Goal: Information Seeking & Learning: Learn about a topic

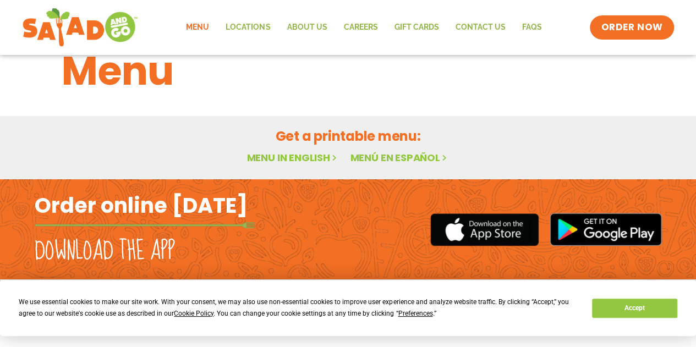
click at [295, 156] on link "Menu in English" at bounding box center [293, 158] width 92 height 14
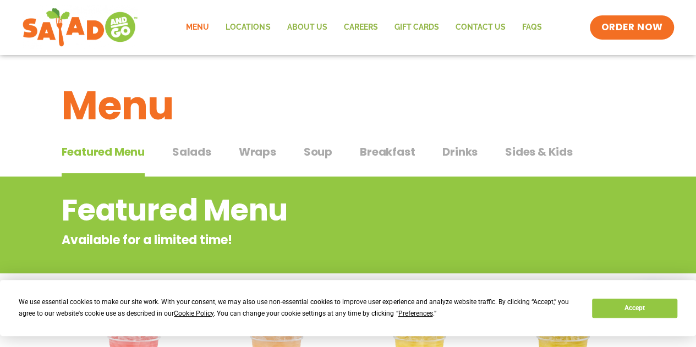
click at [315, 151] on span "Soup" at bounding box center [318, 152] width 29 height 17
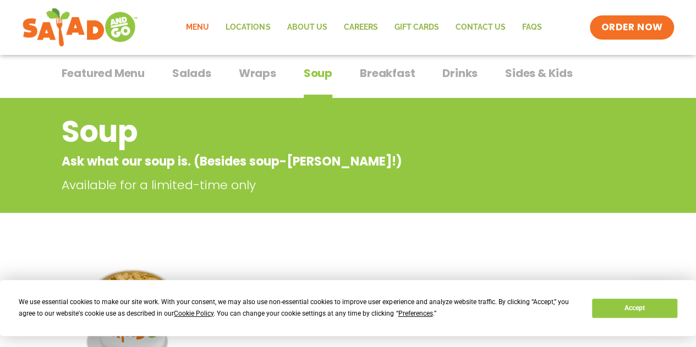
scroll to position [55, 0]
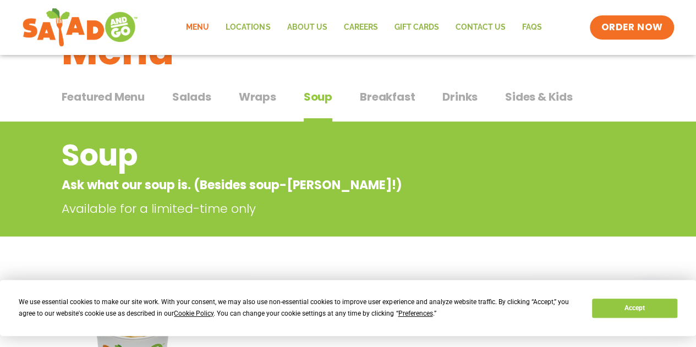
click at [265, 90] on span "Wraps" at bounding box center [257, 97] width 37 height 17
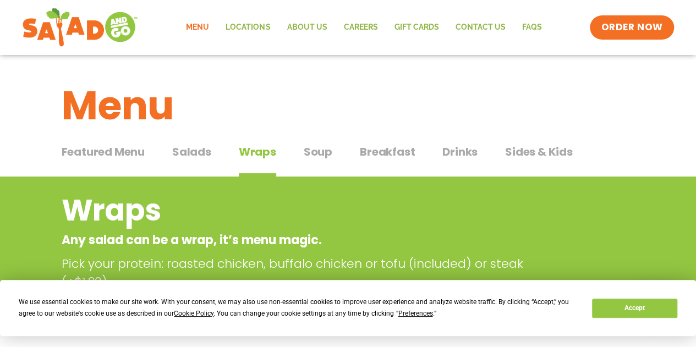
click at [389, 150] on span "Breakfast" at bounding box center [387, 152] width 55 height 17
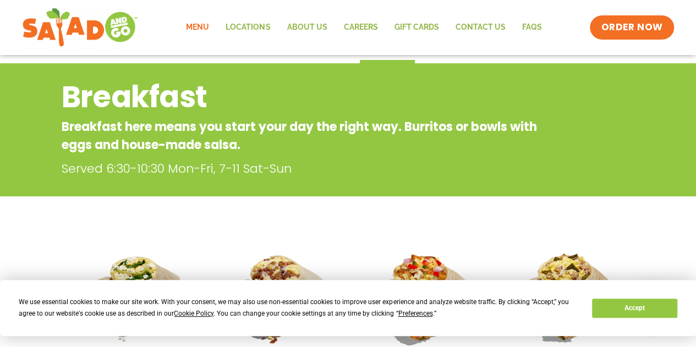
scroll to position [55, 0]
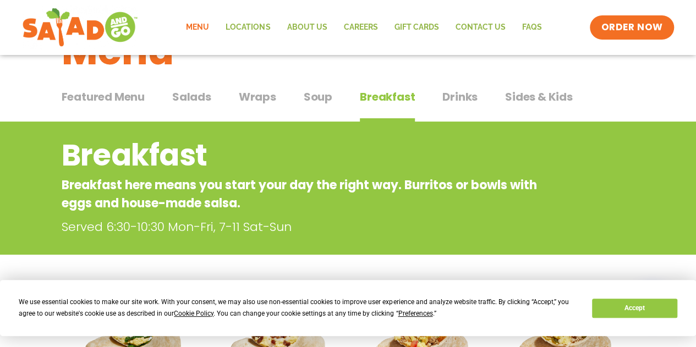
click at [538, 100] on span "Sides & Kids" at bounding box center [539, 97] width 68 height 17
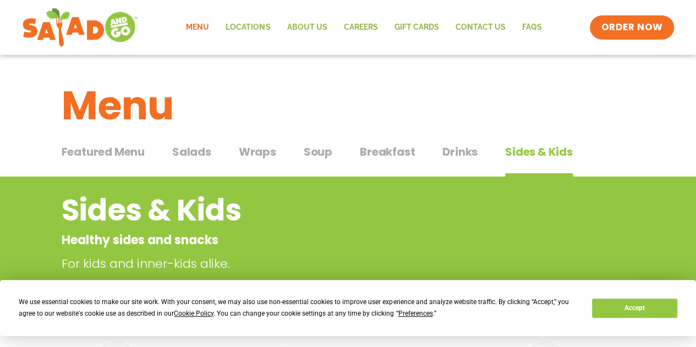
click at [187, 152] on span "Salads" at bounding box center [191, 152] width 39 height 17
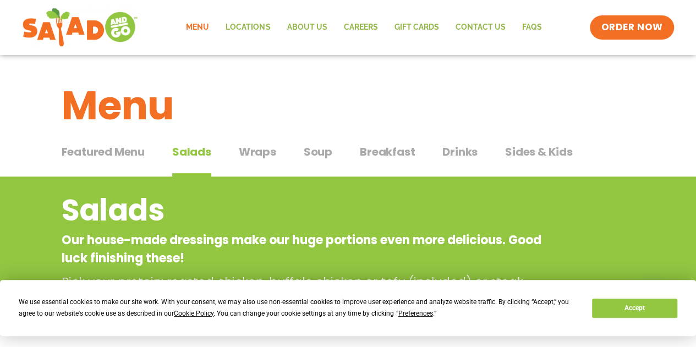
click at [130, 158] on span "Featured Menu" at bounding box center [103, 152] width 83 height 17
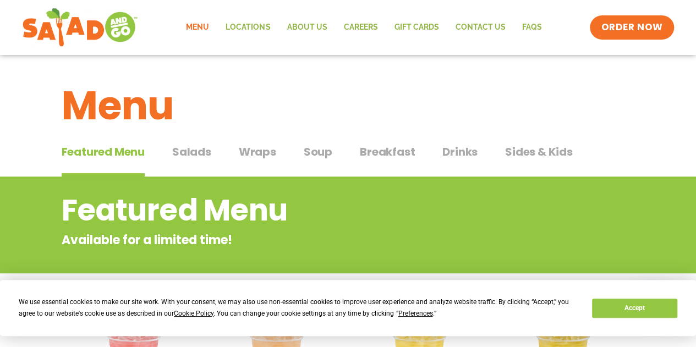
click at [189, 150] on span "Salads" at bounding box center [191, 152] width 39 height 17
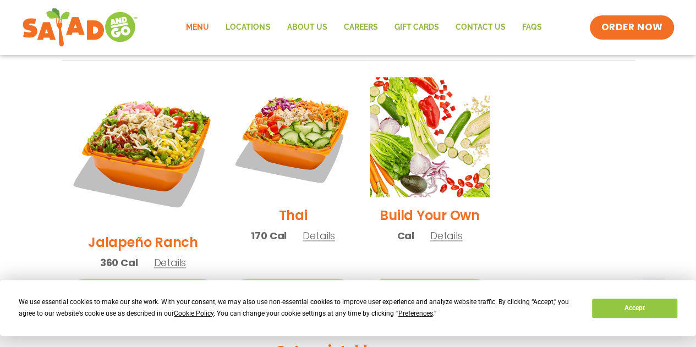
scroll to position [826, 0]
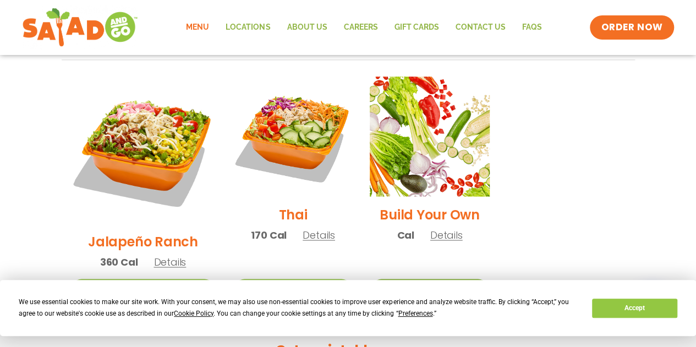
click at [439, 279] on link "Start Your Order" at bounding box center [430, 291] width 120 height 24
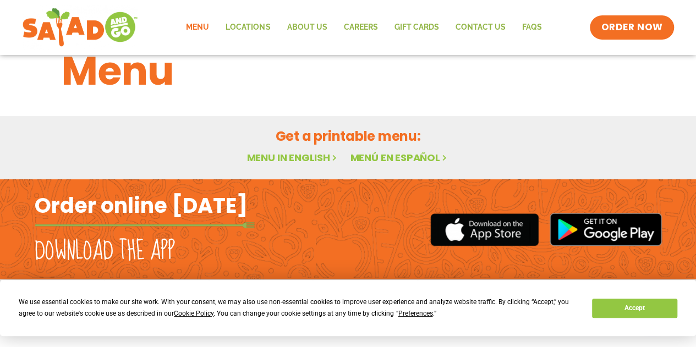
click at [211, 26] on link "Menu" at bounding box center [198, 27] width 40 height 25
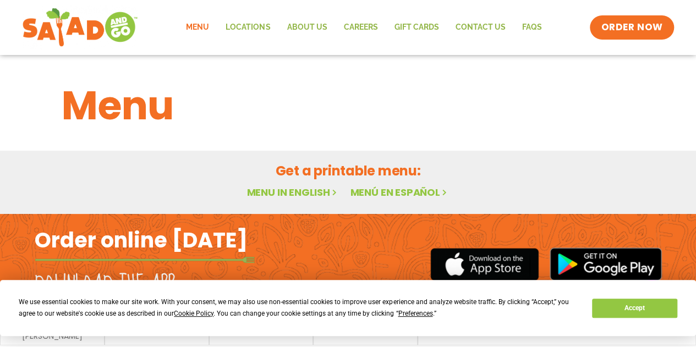
scroll to position [35, 0]
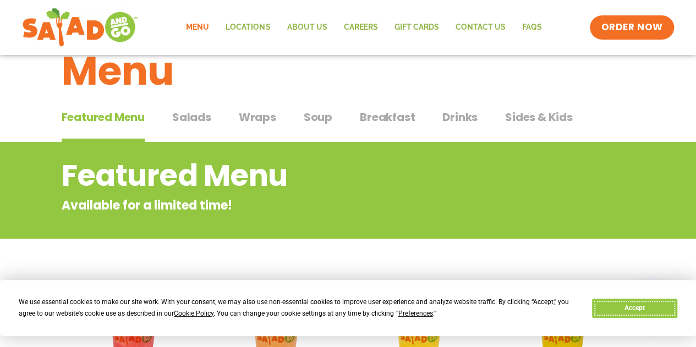
click at [616, 304] on button "Accept" at bounding box center [634, 308] width 85 height 19
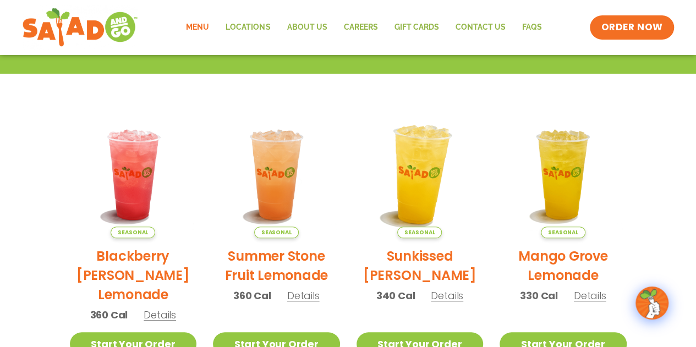
scroll to position [90, 0]
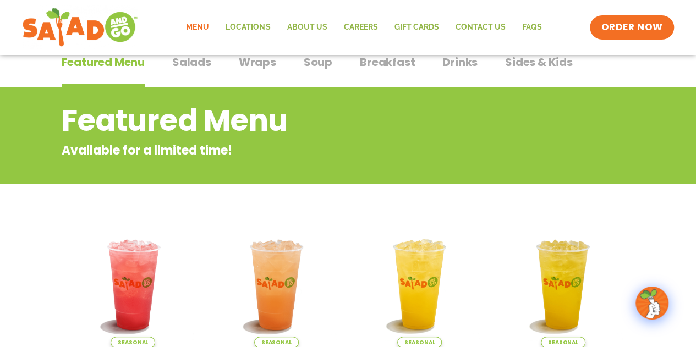
click at [202, 67] on span "Salads" at bounding box center [191, 62] width 39 height 17
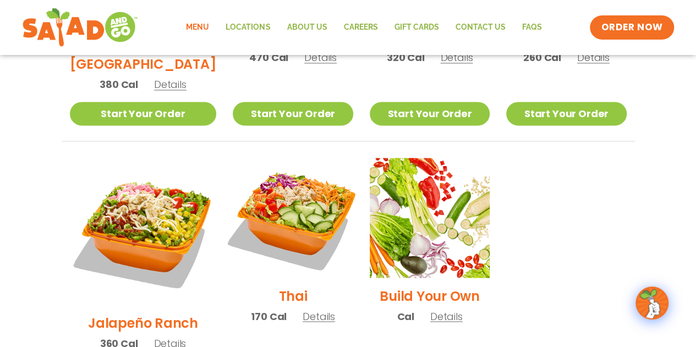
scroll to position [750, 0]
